Goal: Task Accomplishment & Management: Use online tool/utility

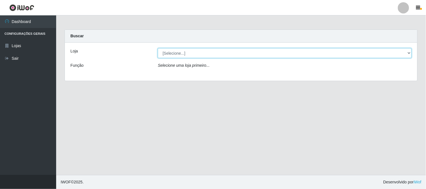
click at [225, 57] on select "[Selecione...] Casatudo BR" at bounding box center [285, 53] width 254 height 10
click at [158, 48] on select "[Selecione...] Casatudo BR" at bounding box center [285, 53] width 254 height 10
drag, startPoint x: 221, startPoint y: 51, endPoint x: 220, endPoint y: 58, distance: 6.2
click at [221, 51] on select "[Selecione...] Casatudo BR" at bounding box center [285, 53] width 254 height 10
select select "197"
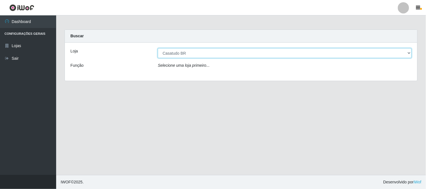
click at [158, 48] on select "[Selecione...] Casatudo BR" at bounding box center [285, 53] width 254 height 10
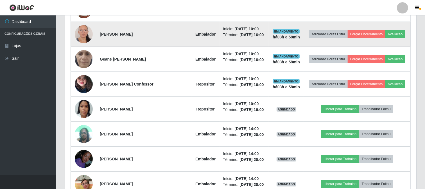
scroll to position [312, 0]
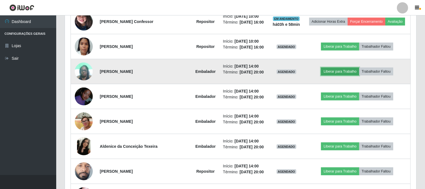
click at [327, 73] on button "Liberar para Trabalho" at bounding box center [340, 72] width 38 height 8
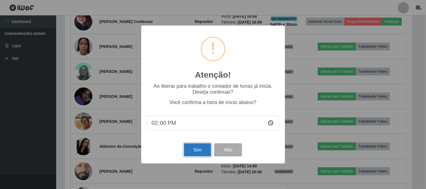
click at [191, 150] on button "Sim" at bounding box center [197, 150] width 27 height 13
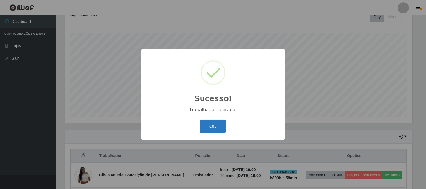
click at [222, 126] on button "OK" at bounding box center [213, 126] width 26 height 13
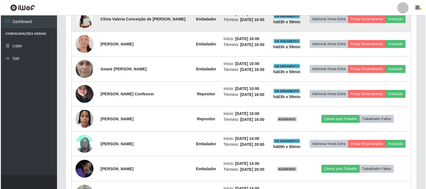
scroll to position [302, 0]
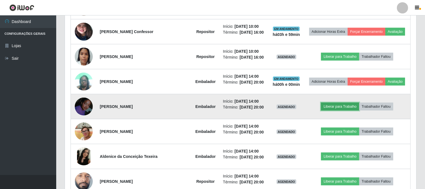
click at [341, 107] on button "Liberar para Trabalho" at bounding box center [340, 107] width 38 height 8
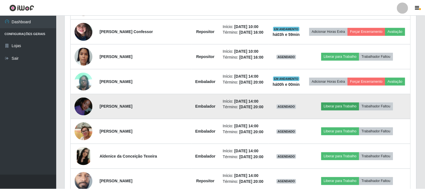
scroll to position [116, 348]
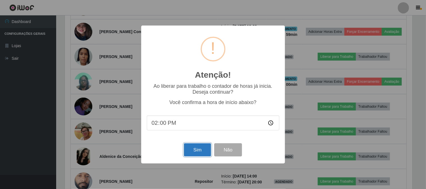
click at [189, 153] on button "Sim" at bounding box center [197, 150] width 27 height 13
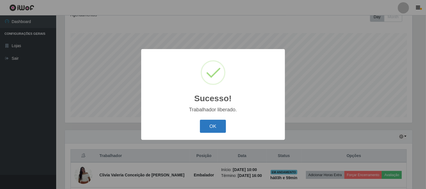
click at [215, 132] on button "OK" at bounding box center [213, 126] width 26 height 13
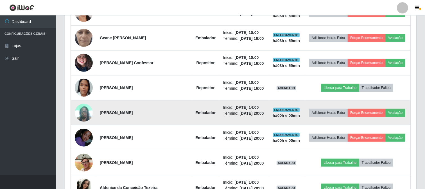
scroll to position [359, 0]
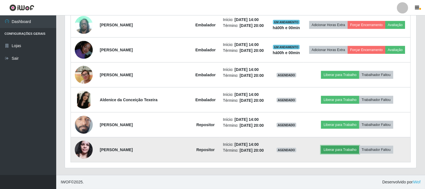
click at [326, 151] on button "Liberar para Trabalho" at bounding box center [340, 150] width 38 height 8
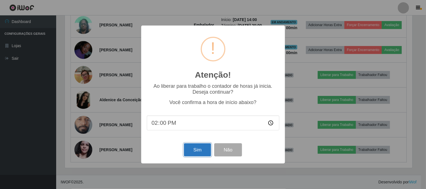
click at [202, 151] on button "Sim" at bounding box center [197, 150] width 27 height 13
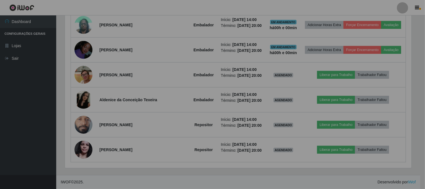
scroll to position [0, 0]
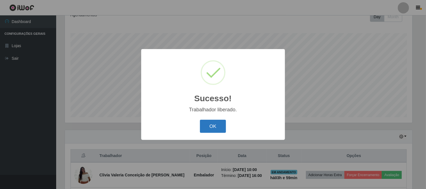
click at [216, 128] on button "OK" at bounding box center [213, 126] width 26 height 13
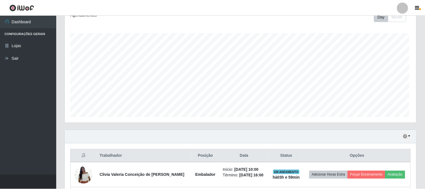
scroll to position [209, 0]
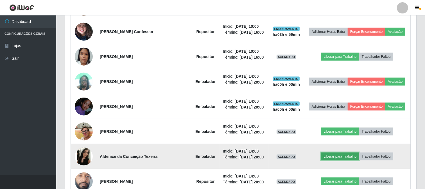
click at [334, 158] on button "Liberar para Trabalho" at bounding box center [340, 157] width 38 height 8
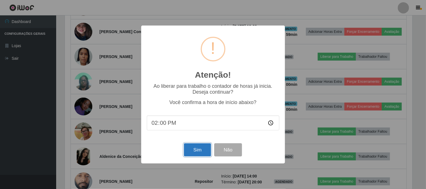
click at [199, 151] on button "Sim" at bounding box center [197, 150] width 27 height 13
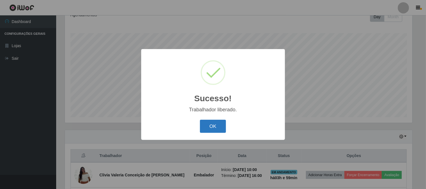
click at [211, 127] on button "OK" at bounding box center [213, 126] width 26 height 13
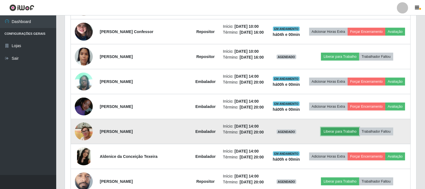
click at [335, 131] on button "Liberar para Trabalho" at bounding box center [340, 132] width 38 height 8
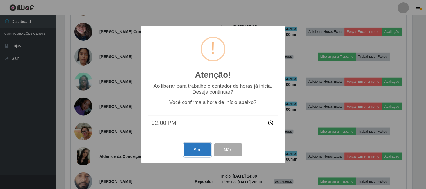
click at [192, 154] on button "Sim" at bounding box center [197, 150] width 27 height 13
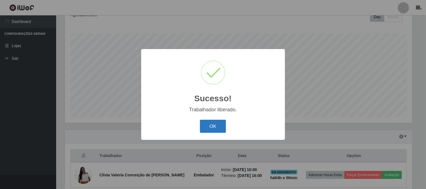
click at [212, 131] on button "OK" at bounding box center [213, 126] width 26 height 13
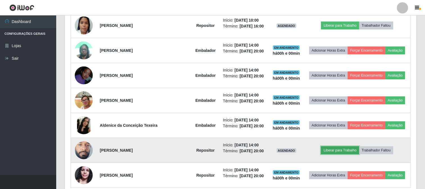
click at [328, 151] on button "Liberar para Trabalho" at bounding box center [340, 151] width 38 height 8
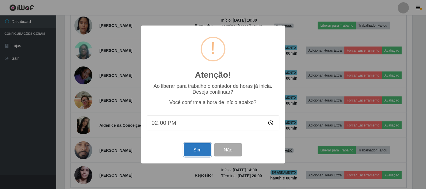
click at [197, 145] on button "Sim" at bounding box center [197, 150] width 27 height 13
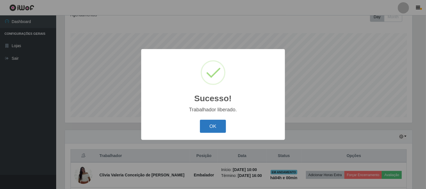
click at [215, 130] on button "OK" at bounding box center [213, 126] width 26 height 13
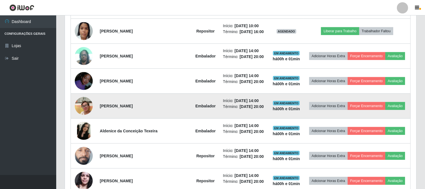
scroll to position [234, 0]
